Goal: Information Seeking & Learning: Learn about a topic

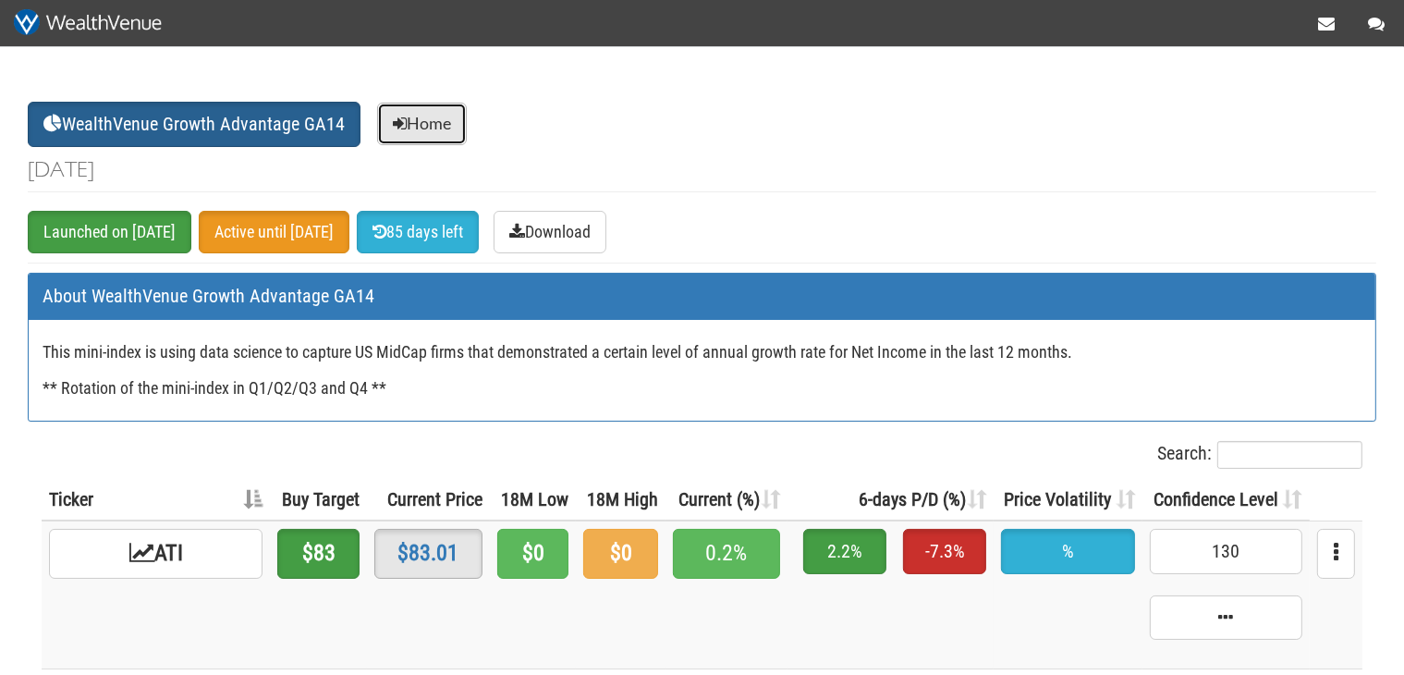
click at [449, 133] on link "Home" at bounding box center [422, 124] width 90 height 43
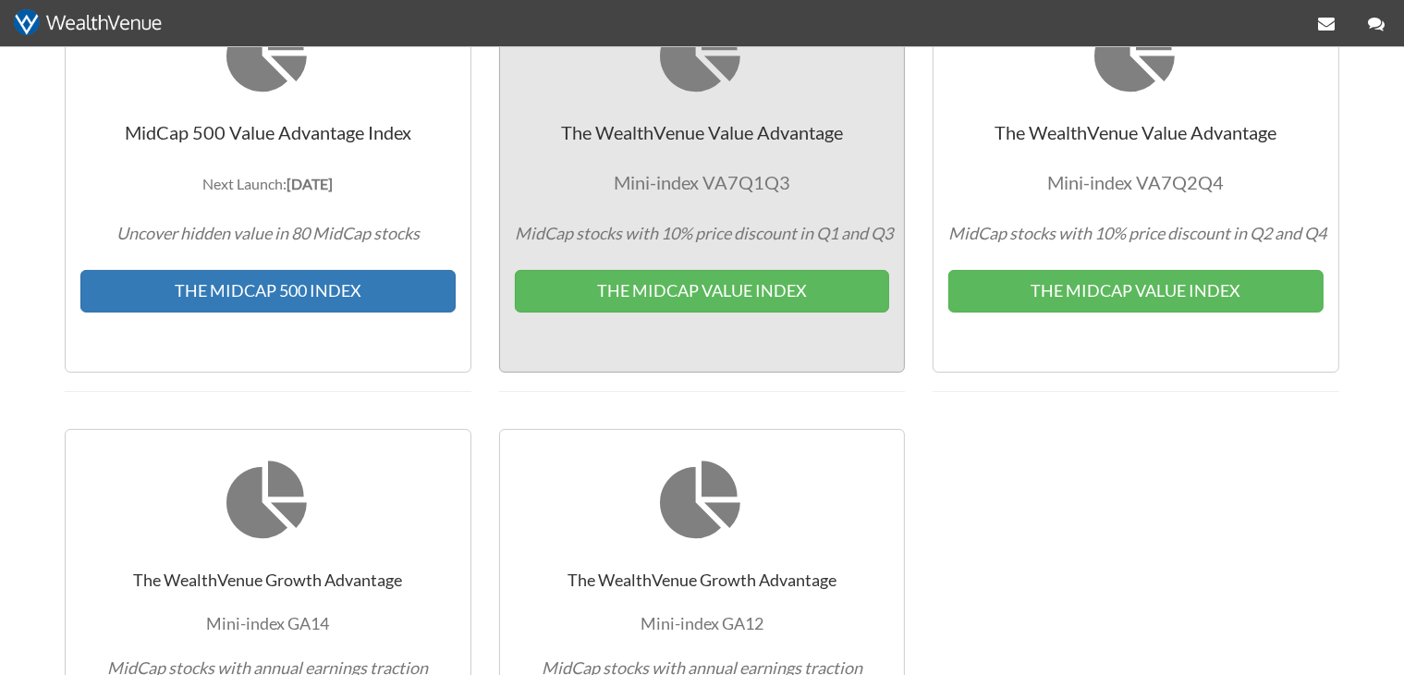
scroll to position [390, 0]
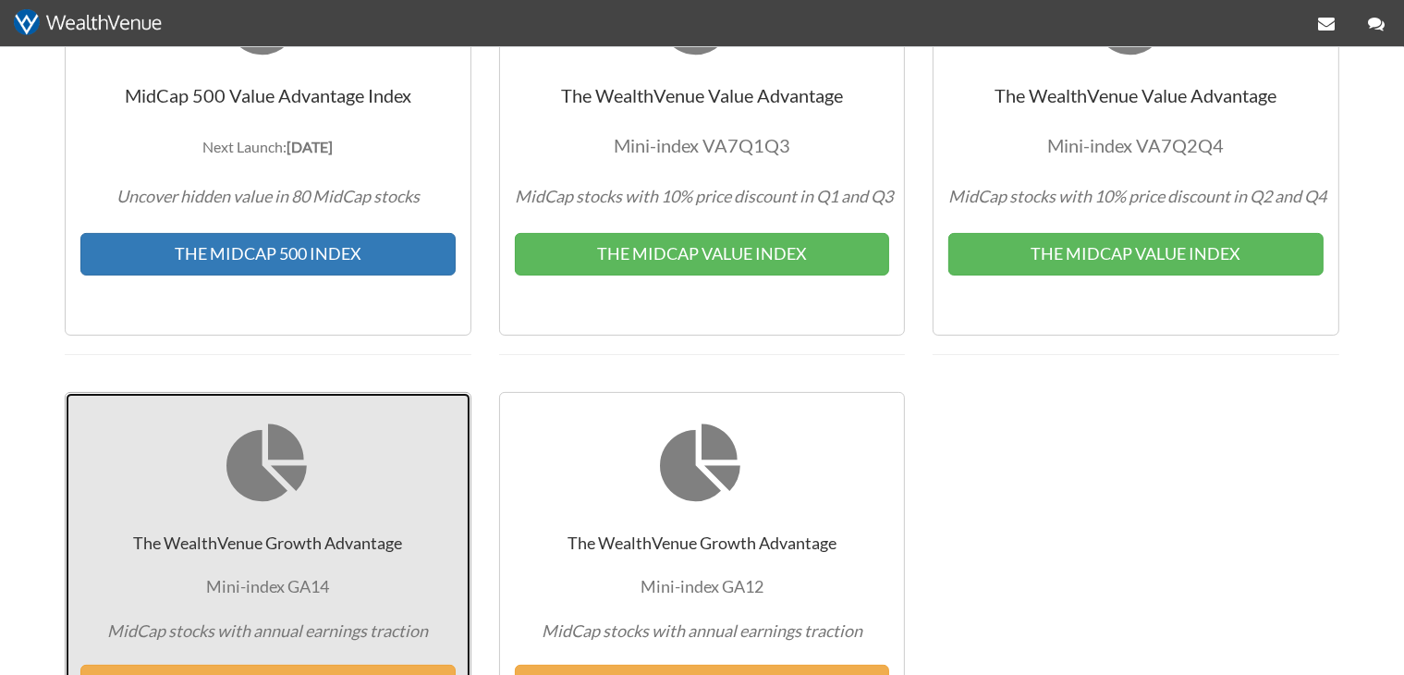
click at [206, 485] on link "The WealthVenue Growth Advantage Mini-index GA14 MidCap stocks with annual earn…" at bounding box center [268, 577] width 407 height 370
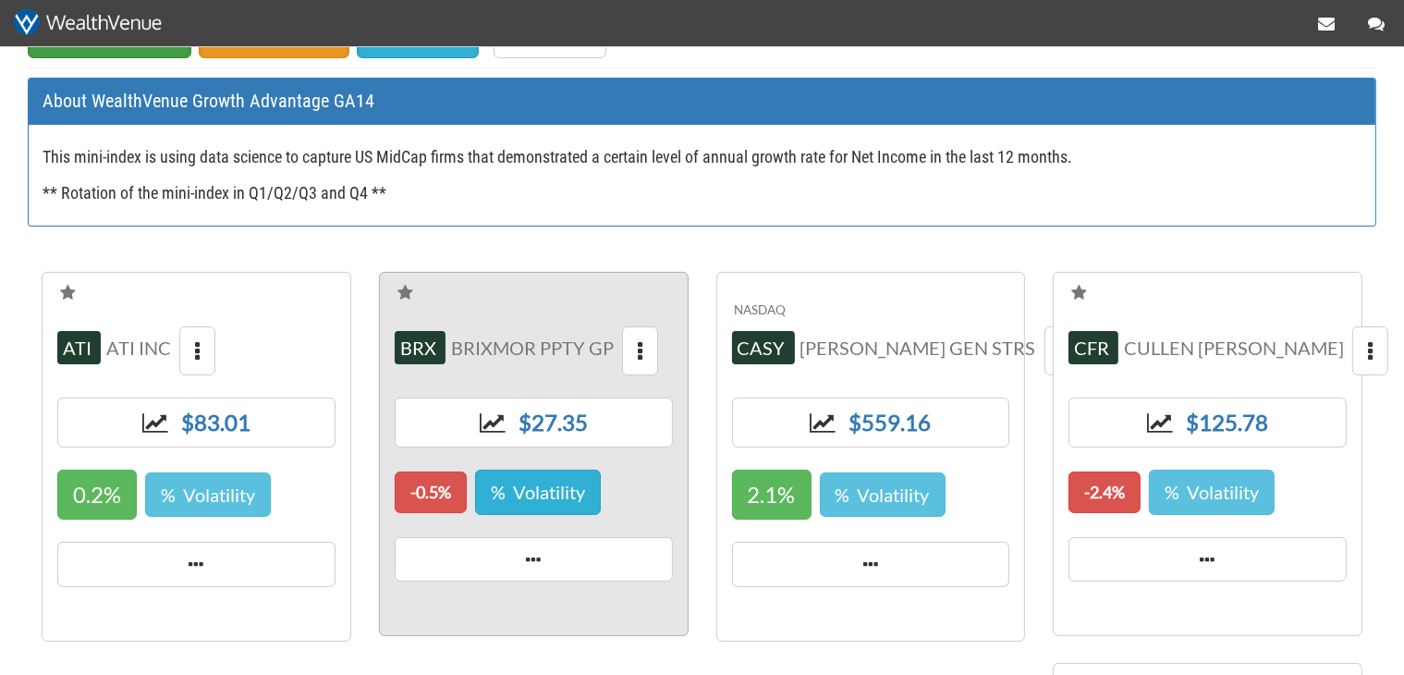
scroll to position [195, 0]
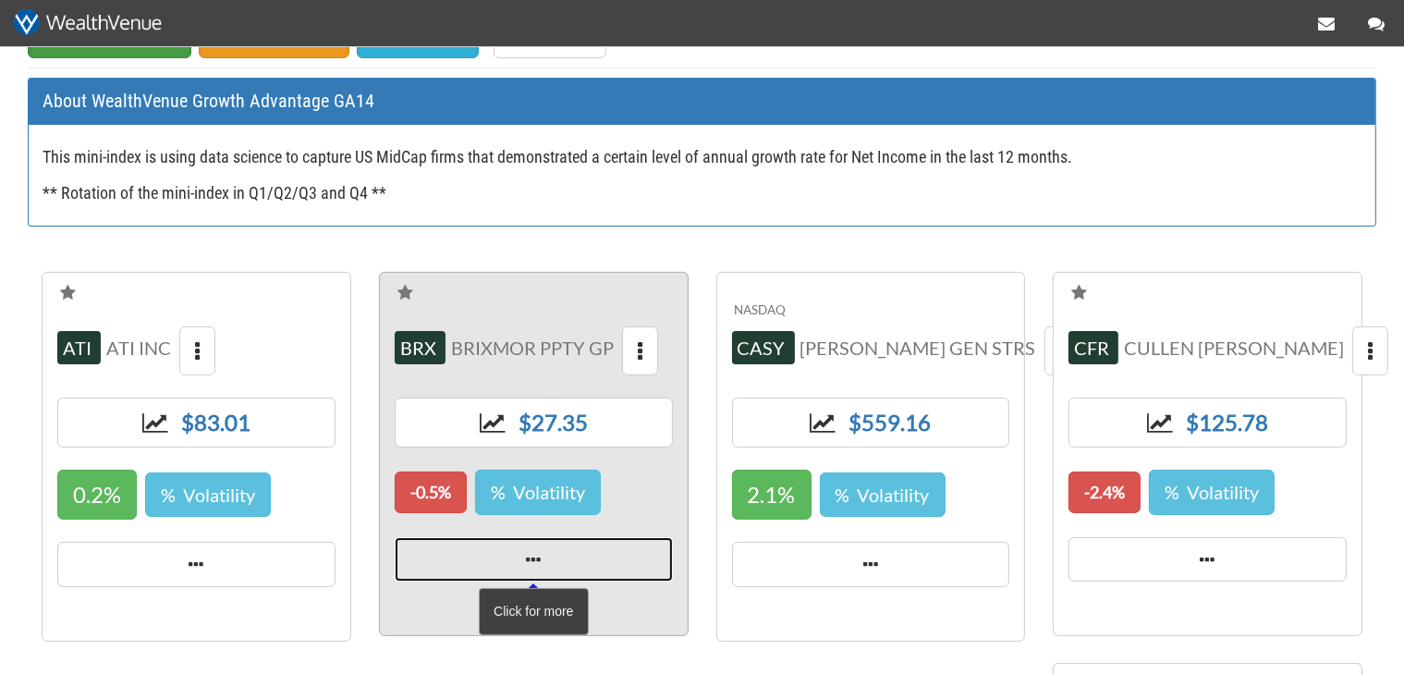
click at [560, 544] on span at bounding box center [534, 559] width 278 height 45
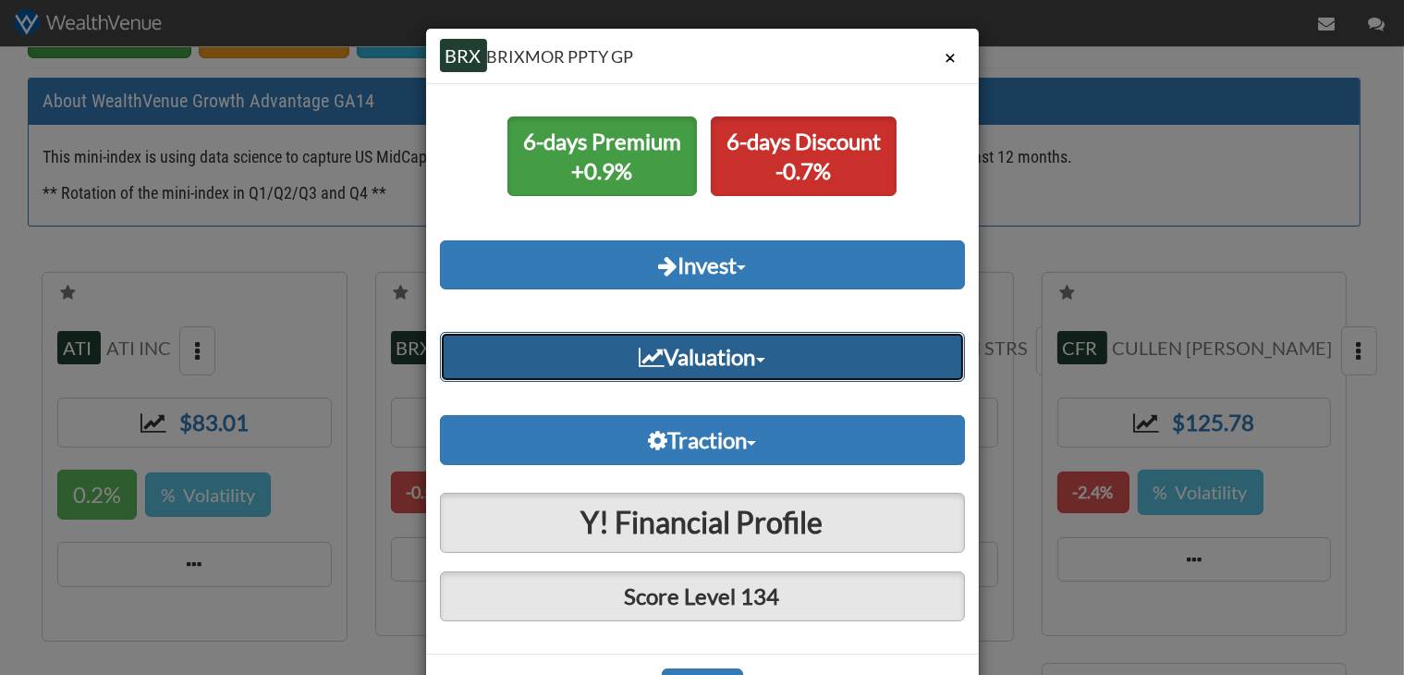
click at [714, 359] on link "Valuation" at bounding box center [702, 357] width 525 height 50
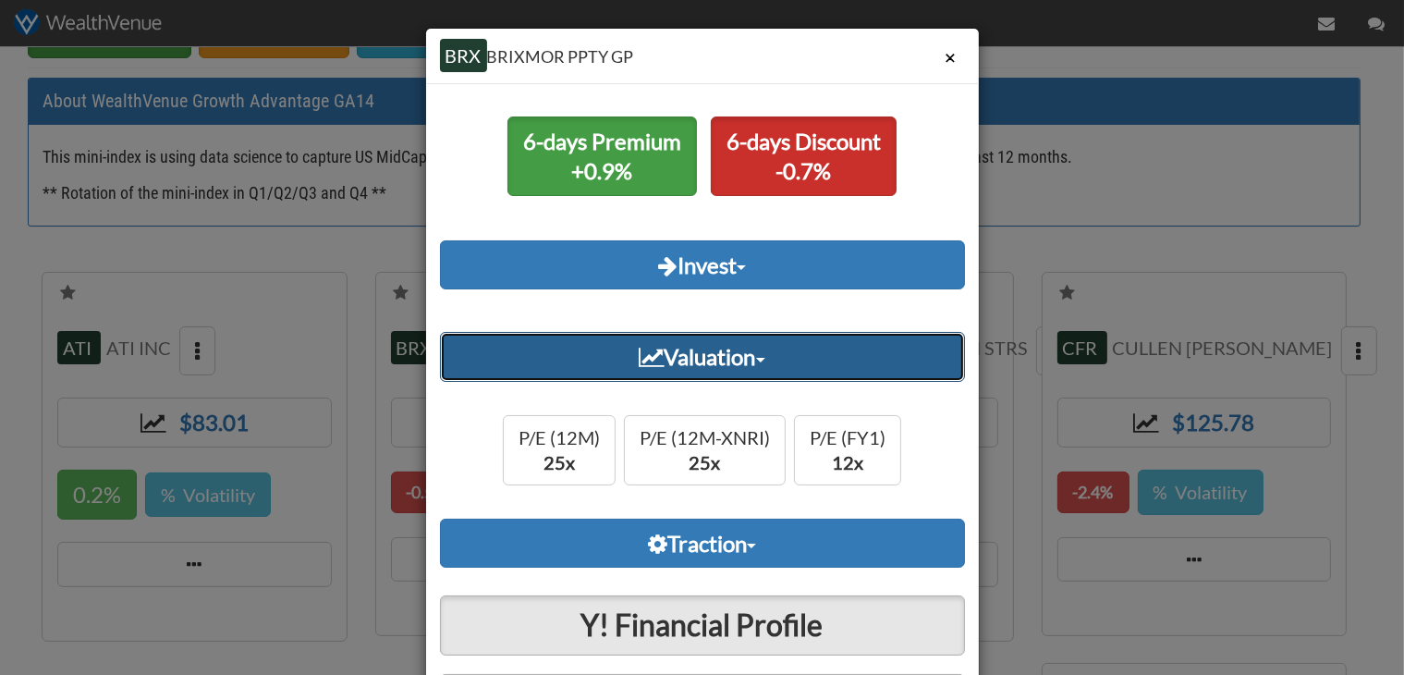
click at [715, 362] on link "Valuation" at bounding box center [702, 357] width 525 height 50
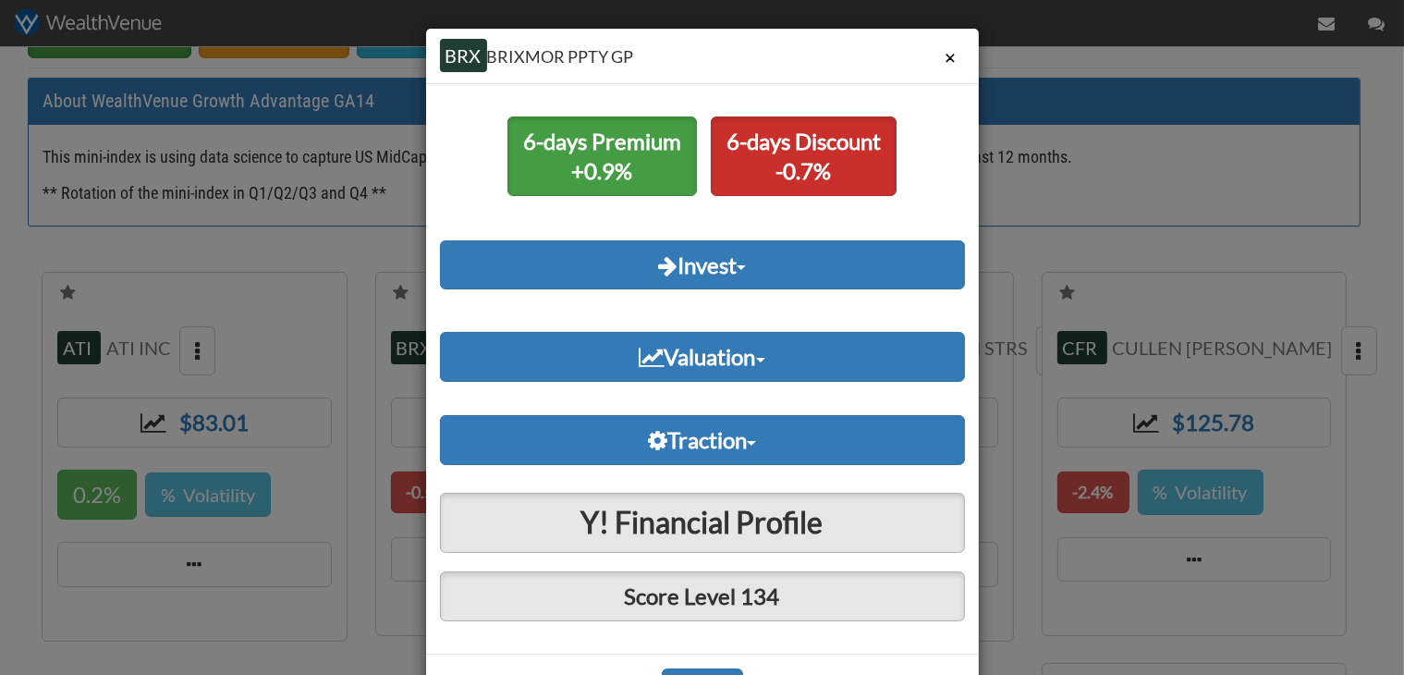
click at [951, 57] on button "×" at bounding box center [951, 58] width 28 height 34
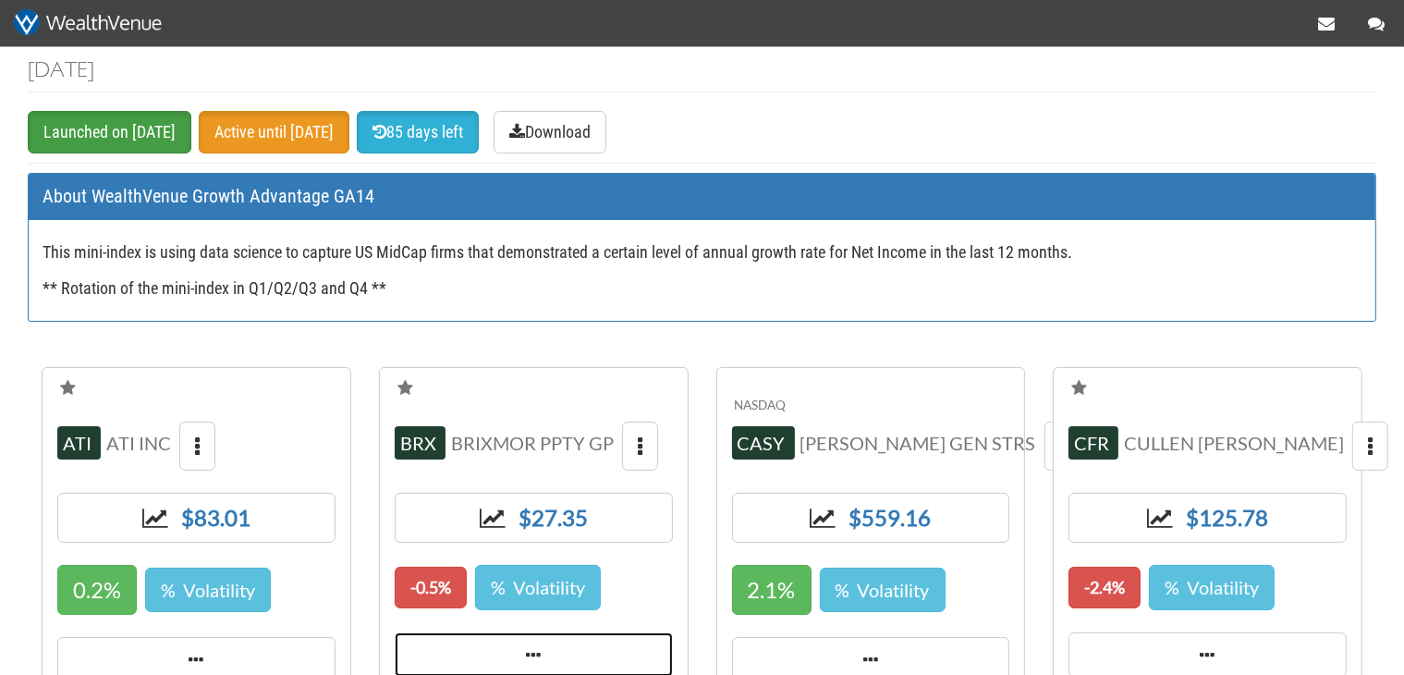
scroll to position [0, 0]
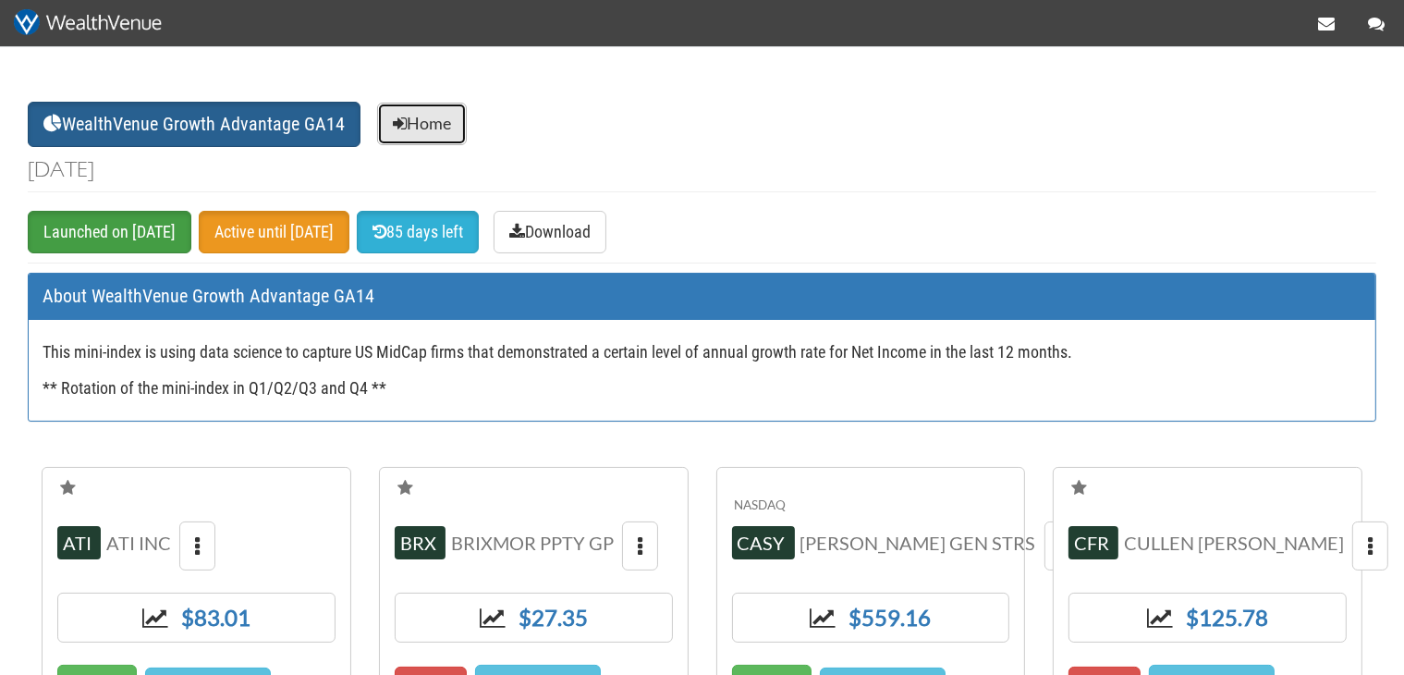
click at [431, 131] on link "Home" at bounding box center [422, 124] width 90 height 43
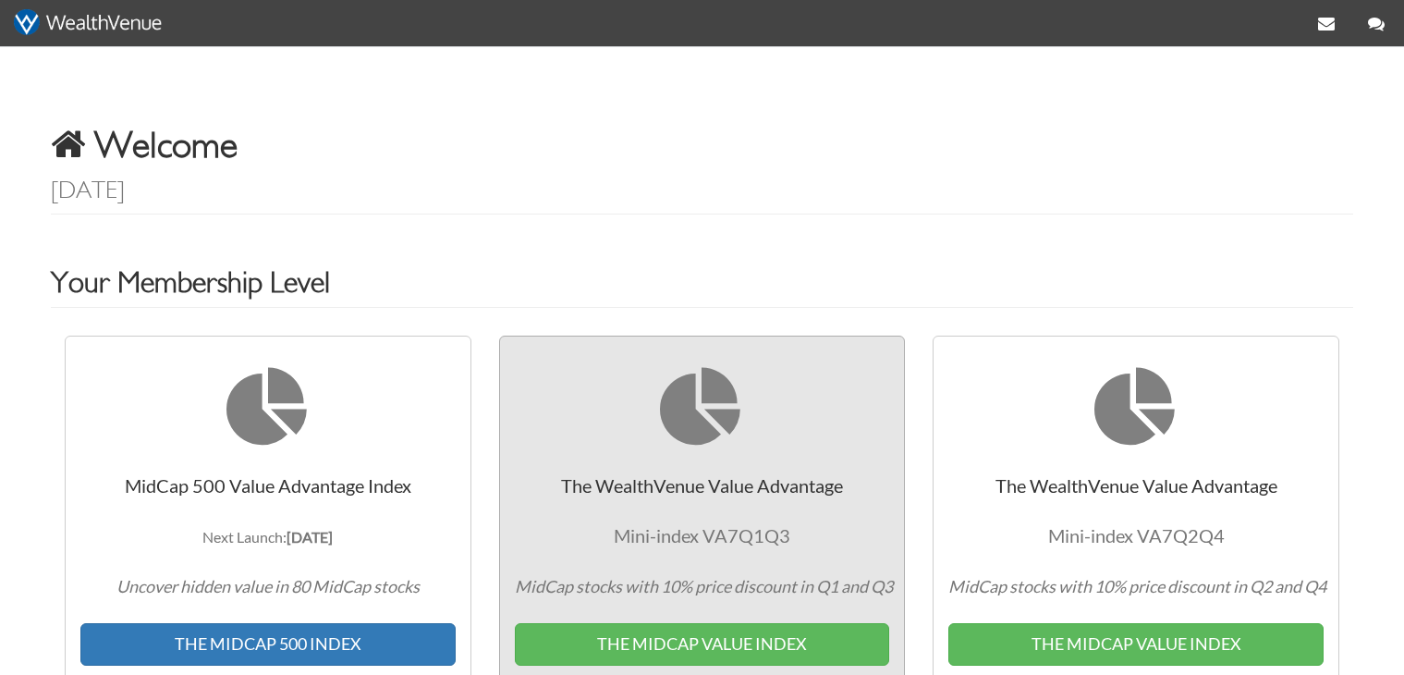
scroll to position [292, 0]
